Goal: Check status: Check status

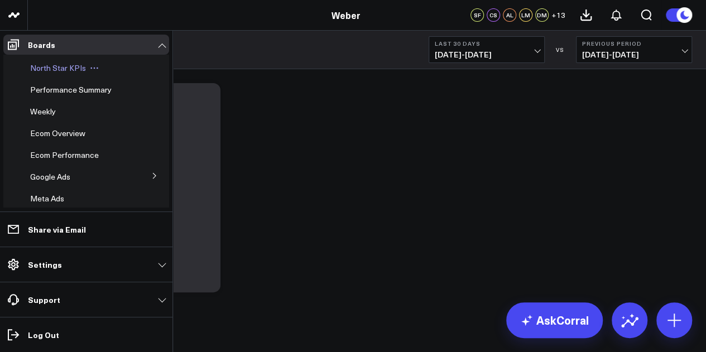
click at [63, 66] on span "North Star KPIs" at bounding box center [58, 68] width 56 height 11
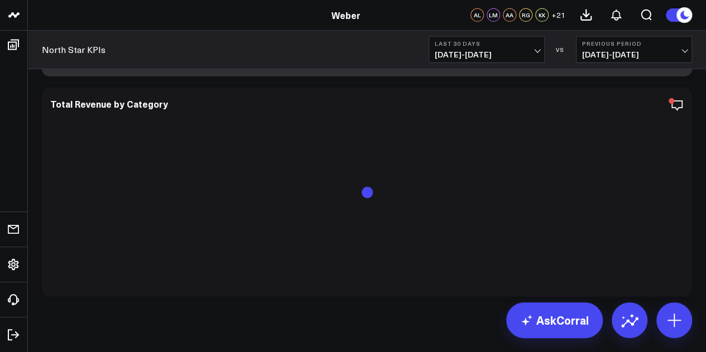
scroll to position [1808, 0]
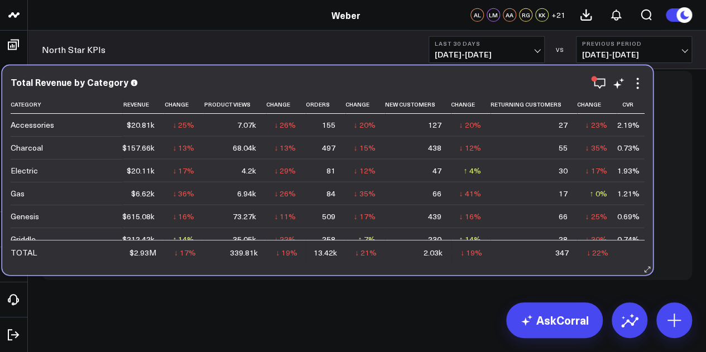
drag, startPoint x: 625, startPoint y: 270, endPoint x: 585, endPoint y: 265, distance: 40.5
click at [585, 265] on div "Total Revenue by Category Category Revenue Change Product Views Change Orders C…" at bounding box center [327, 170] width 651 height 209
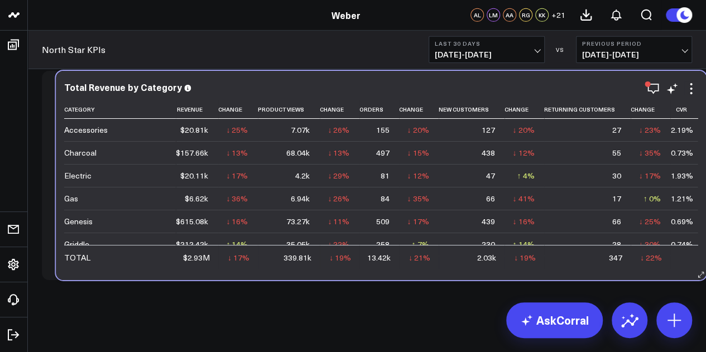
drag, startPoint x: 594, startPoint y: 269, endPoint x: 609, endPoint y: 269, distance: 14.5
click at [609, 269] on div "Total Revenue by Category Category Revenue Change Product Views Change Orders C…" at bounding box center [381, 175] width 651 height 209
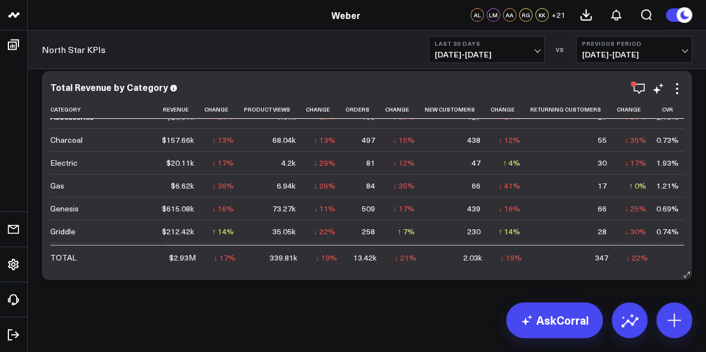
scroll to position [0, 0]
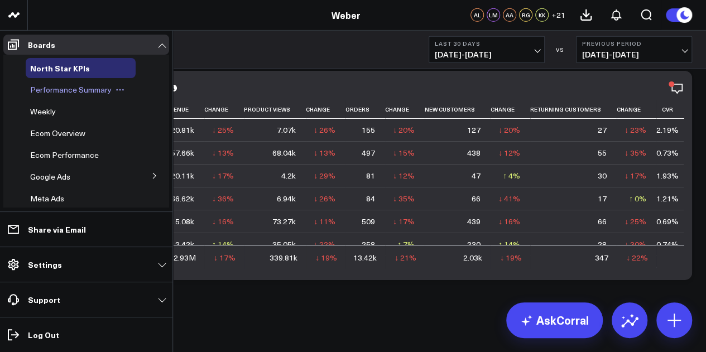
click at [65, 90] on span "Performance Summary" at bounding box center [71, 89] width 82 height 11
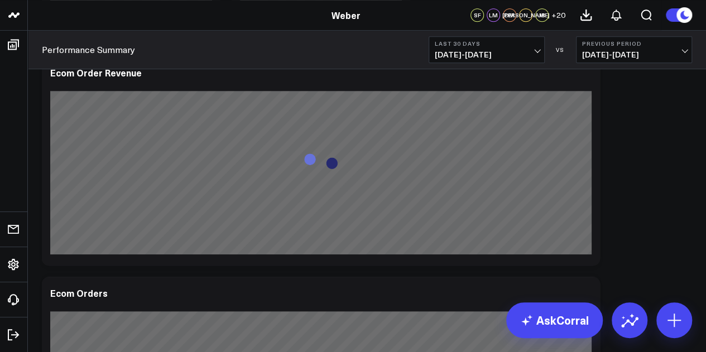
scroll to position [279, 0]
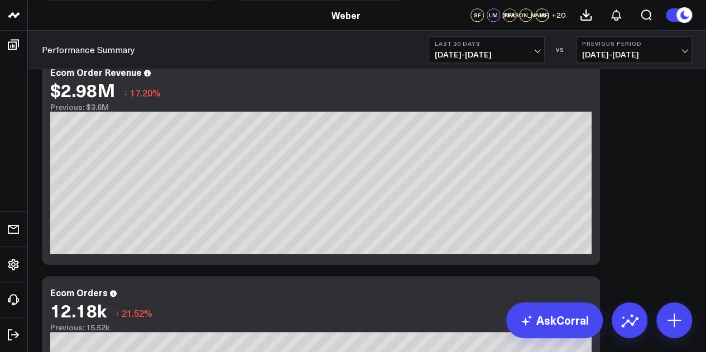
click at [665, 46] on b "Previous Period" at bounding box center [634, 43] width 104 height 7
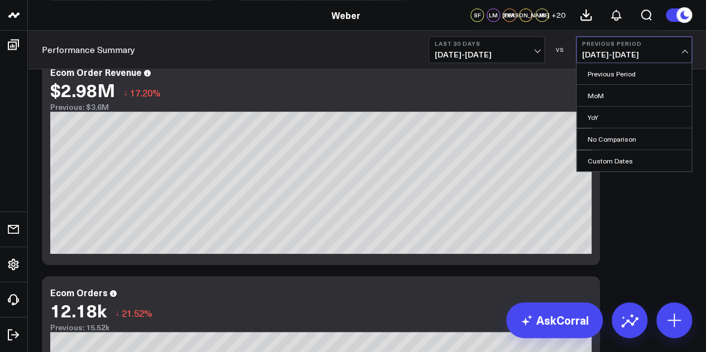
click at [646, 111] on link "YoY" at bounding box center [634, 117] width 115 height 21
